Goal: Transaction & Acquisition: Purchase product/service

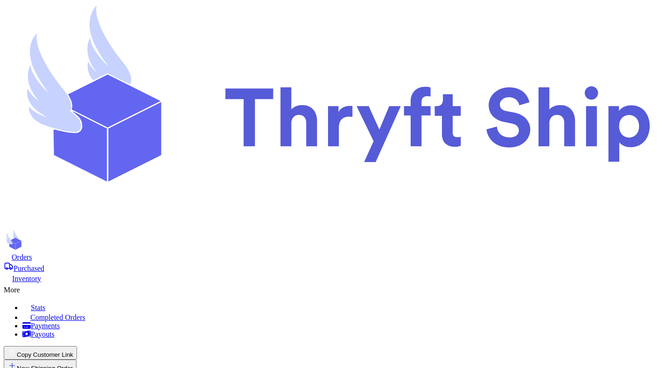
scroll to position [74, 0]
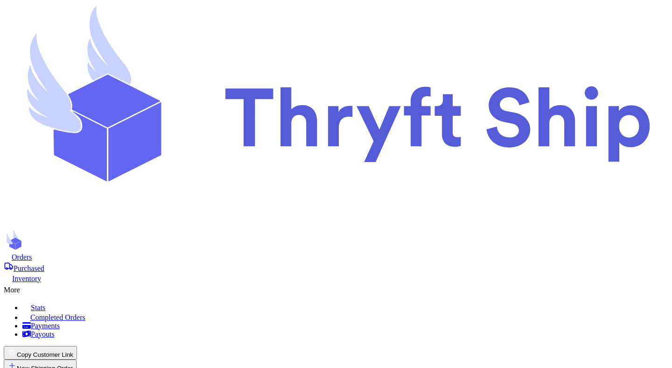
type input "1"
type input "2"
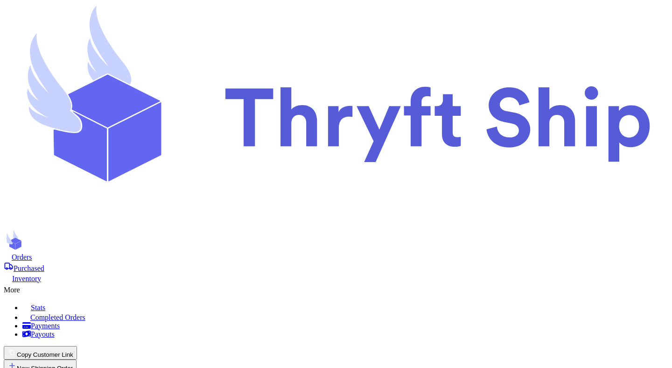
type input "3"
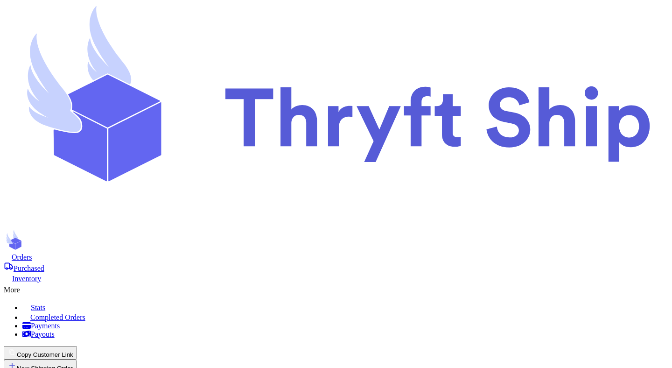
type input "4"
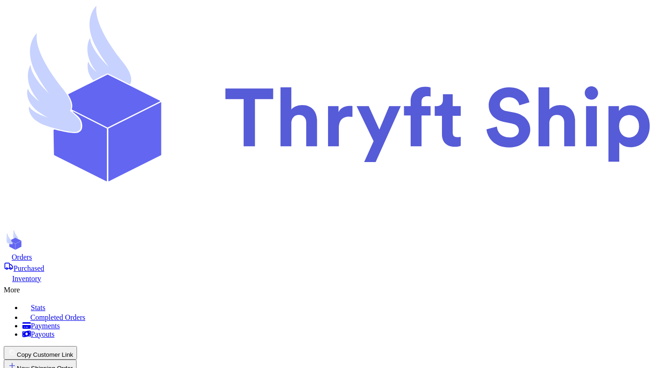
checkbox input "true"
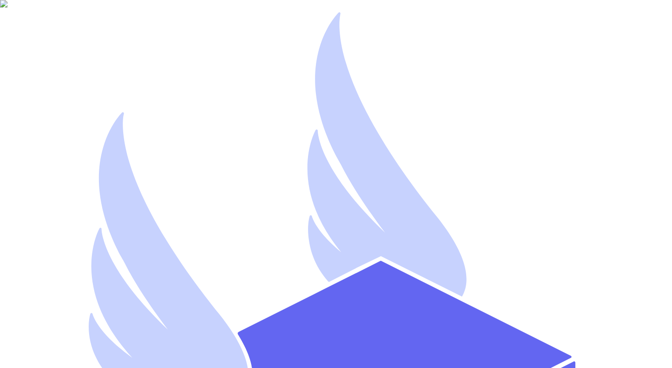
type input "[EMAIL_ADDRESS][DOMAIN_NAME]"
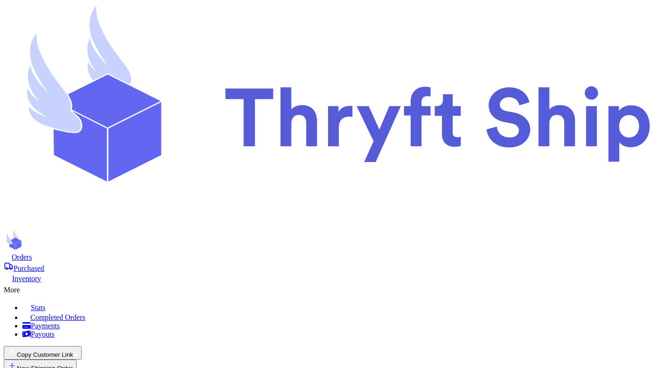
checkbox input "false"
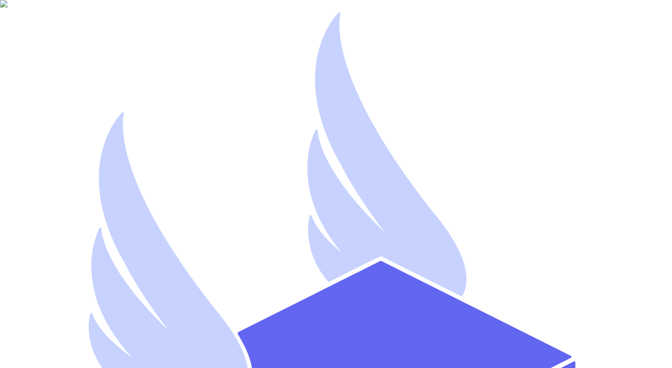
type input "mutahhar.ahmad+9@thryftship.com"
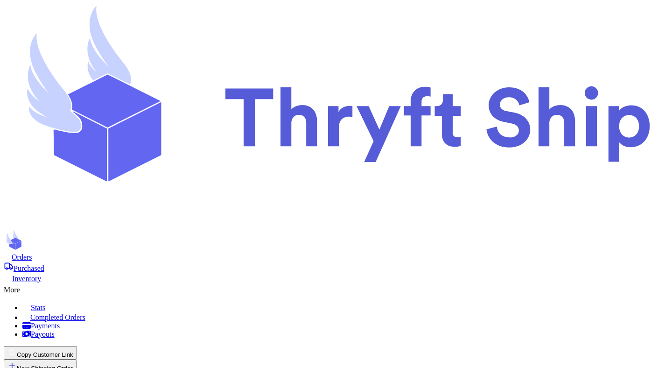
scroll to position [181, 0]
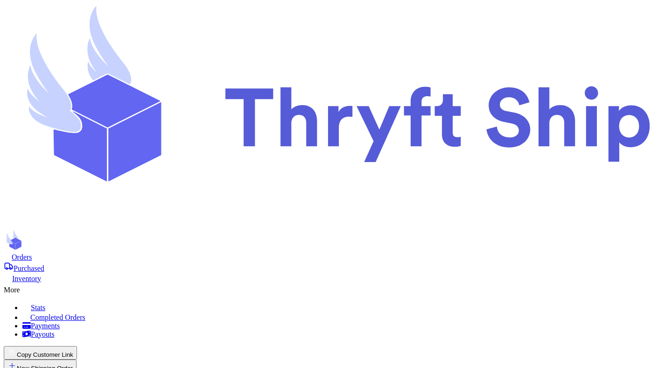
checkbox input "true"
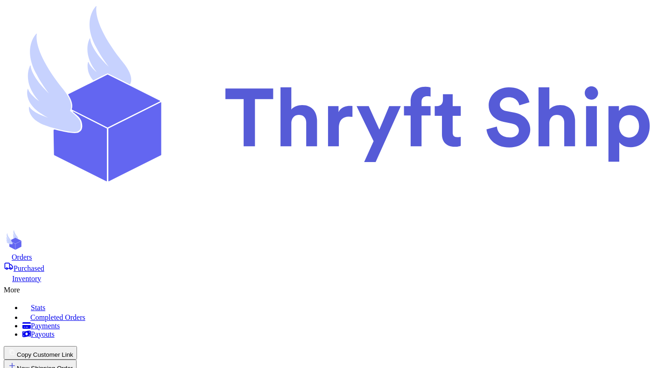
checkbox input "true"
